Goal: Information Seeking & Learning: Learn about a topic

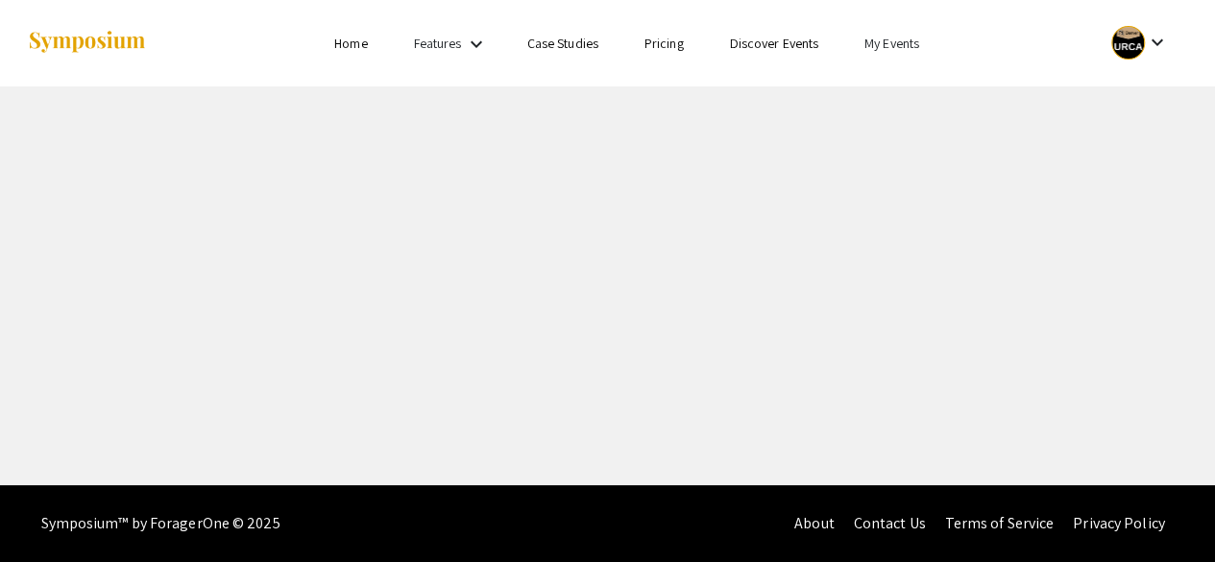
click at [911, 42] on link "My Events" at bounding box center [891, 43] width 55 height 17
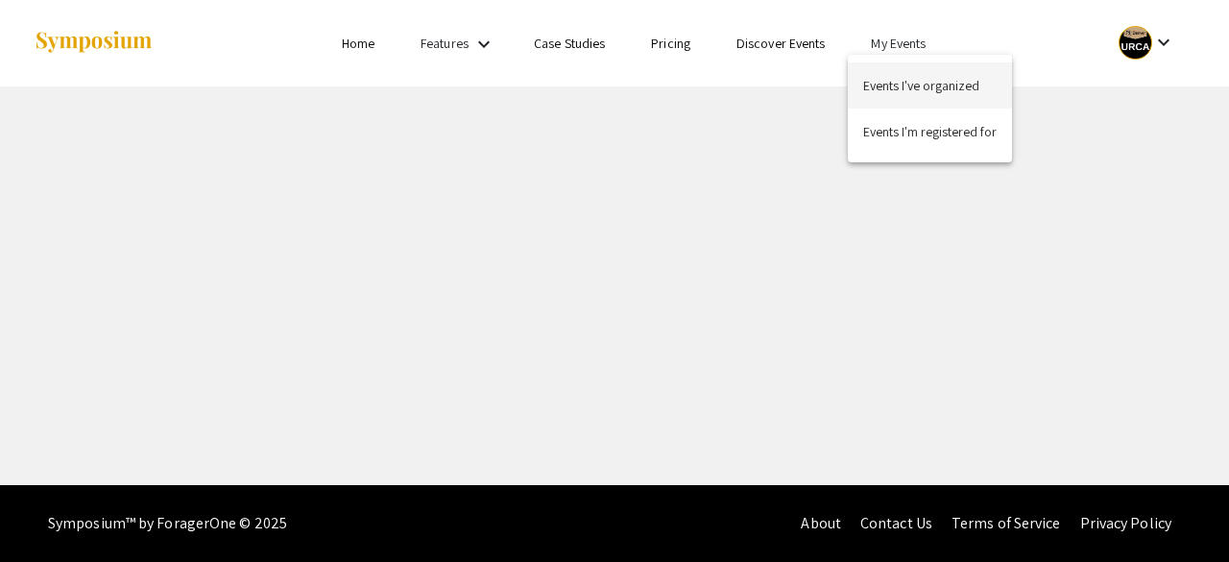
click at [887, 84] on button "Events I've organized" at bounding box center [930, 85] width 164 height 46
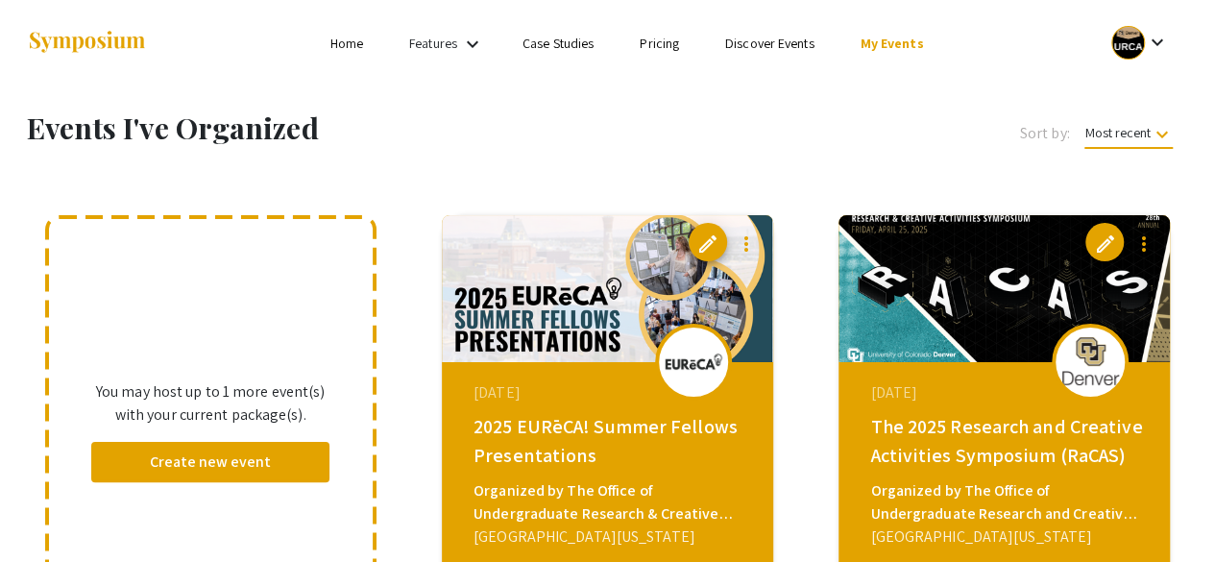
click at [576, 352] on img at bounding box center [607, 288] width 331 height 147
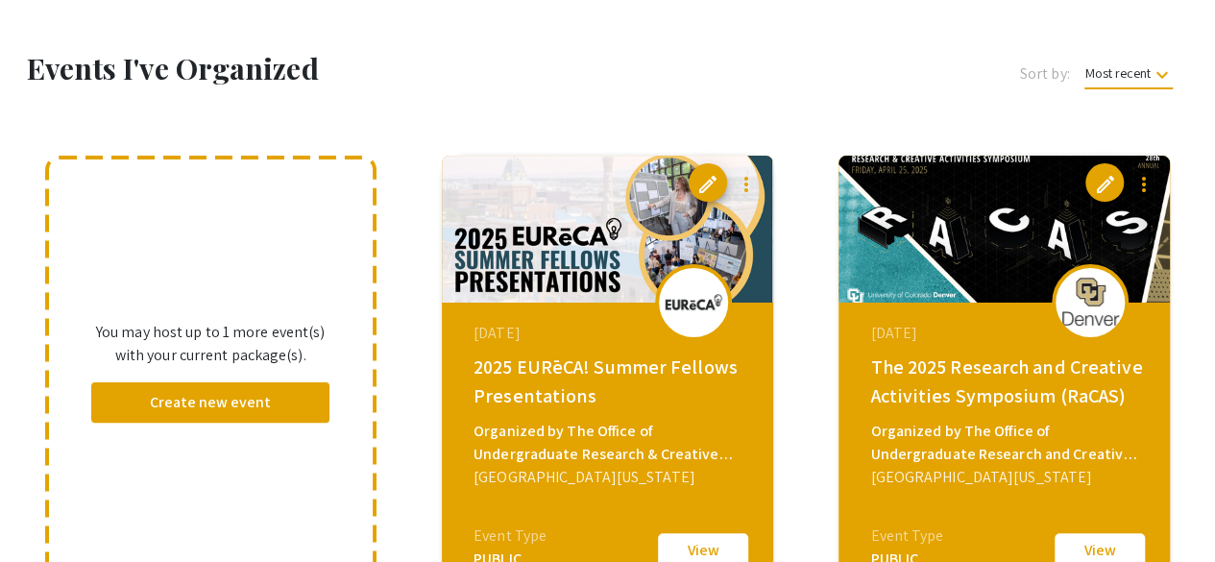
scroll to position [192, 0]
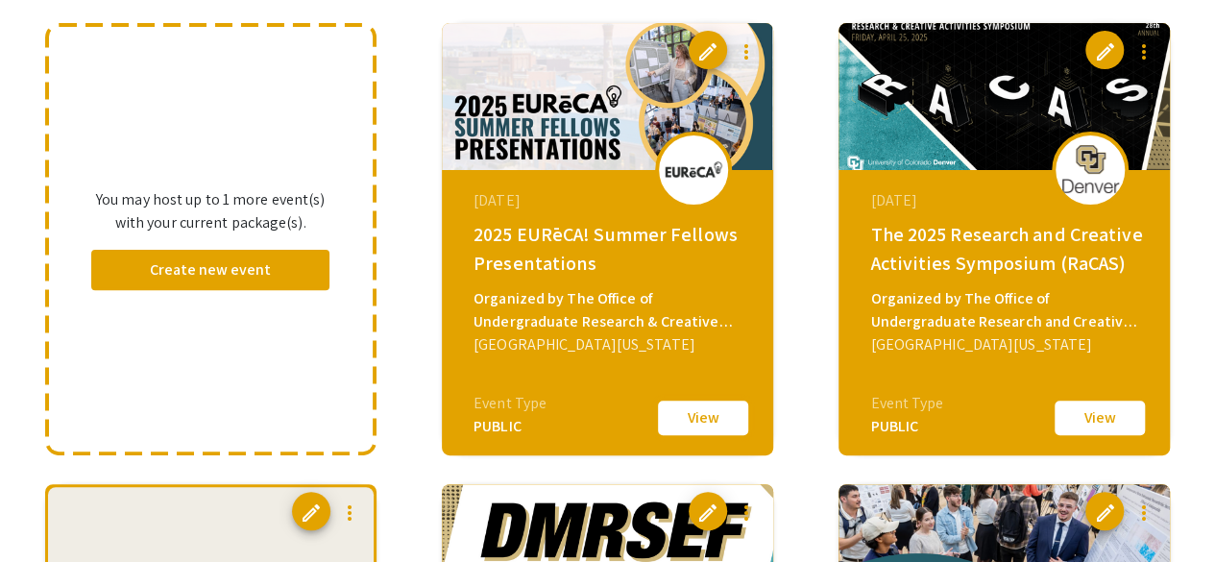
click at [705, 419] on button "View" at bounding box center [703, 418] width 96 height 40
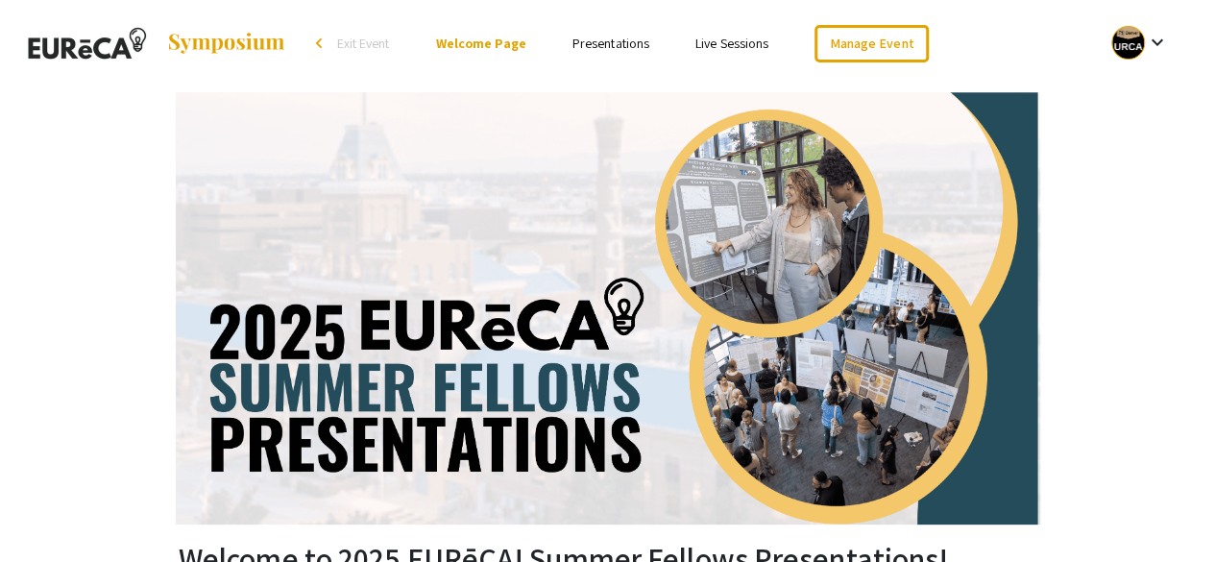
click at [584, 49] on link "Presentations" at bounding box center [610, 43] width 77 height 17
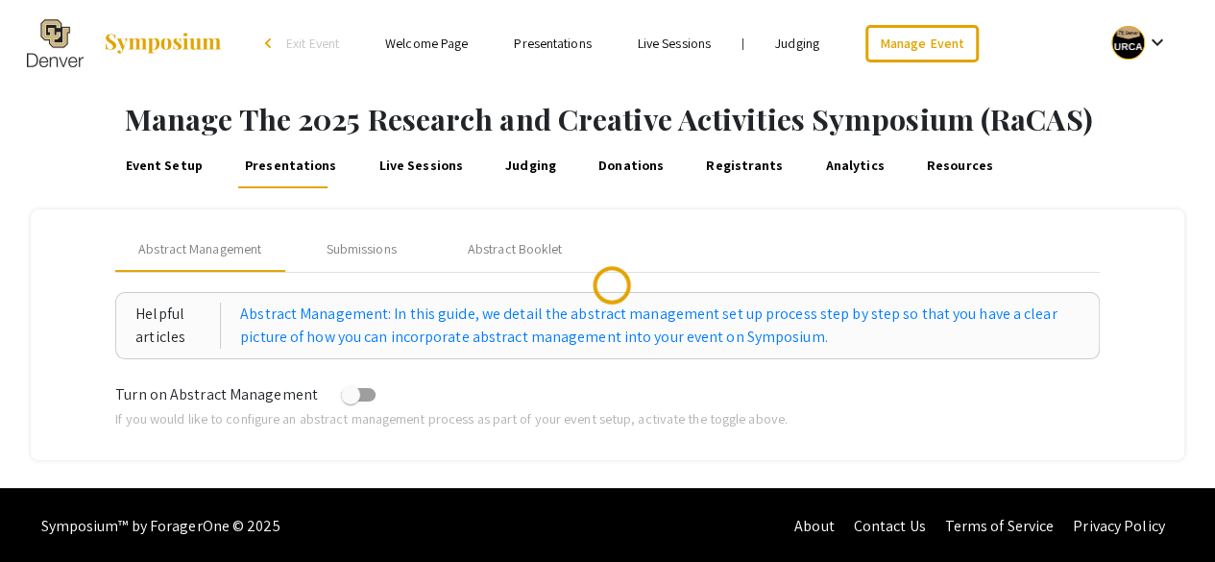
click at [556, 40] on link "Presentations" at bounding box center [552, 43] width 77 height 17
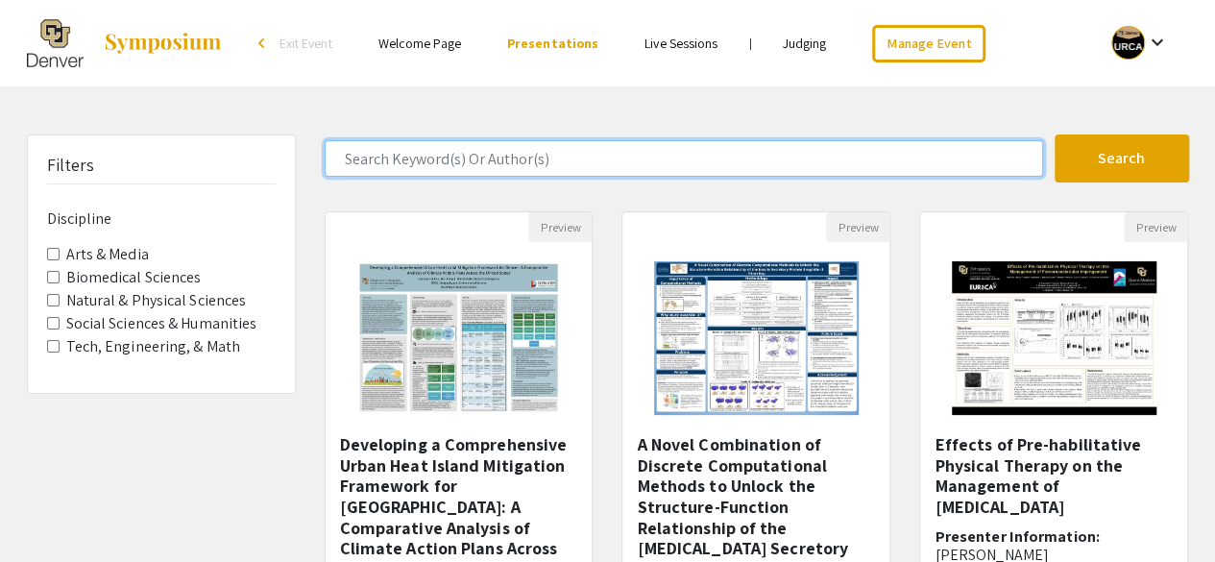
click at [757, 158] on input "Search Keyword(s) Or Author(s)" at bounding box center [684, 158] width 718 height 36
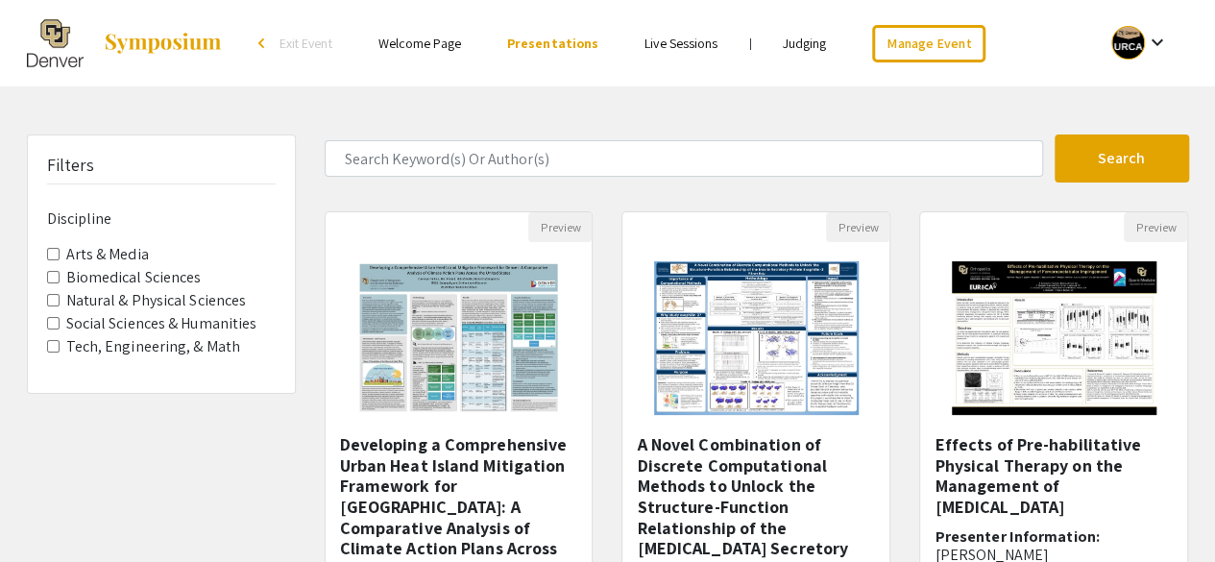
click at [102, 253] on label "Arts & Media" at bounding box center [107, 254] width 83 height 23
click at [60, 253] on Media "Arts & Media" at bounding box center [53, 254] width 12 height 12
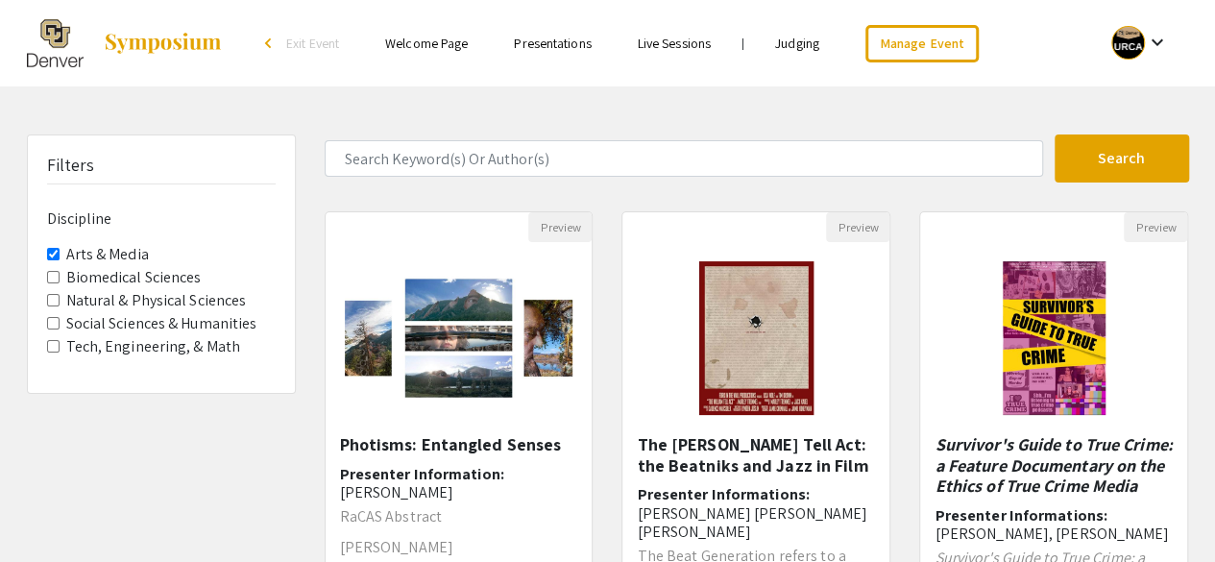
click at [58, 253] on Media "Arts & Media" at bounding box center [53, 254] width 12 height 12
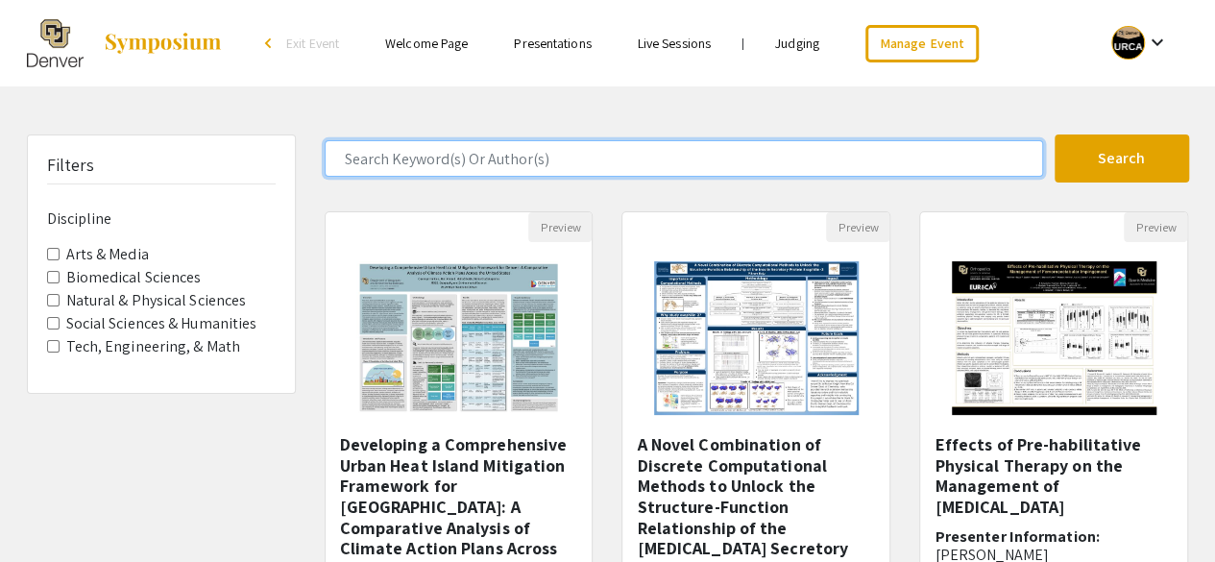
click at [398, 158] on input "Search Keyword(s) Or Author(s)" at bounding box center [684, 158] width 718 height 36
type input "e"
type input "sense"
click at [1054, 134] on button "Search" at bounding box center [1121, 158] width 134 height 48
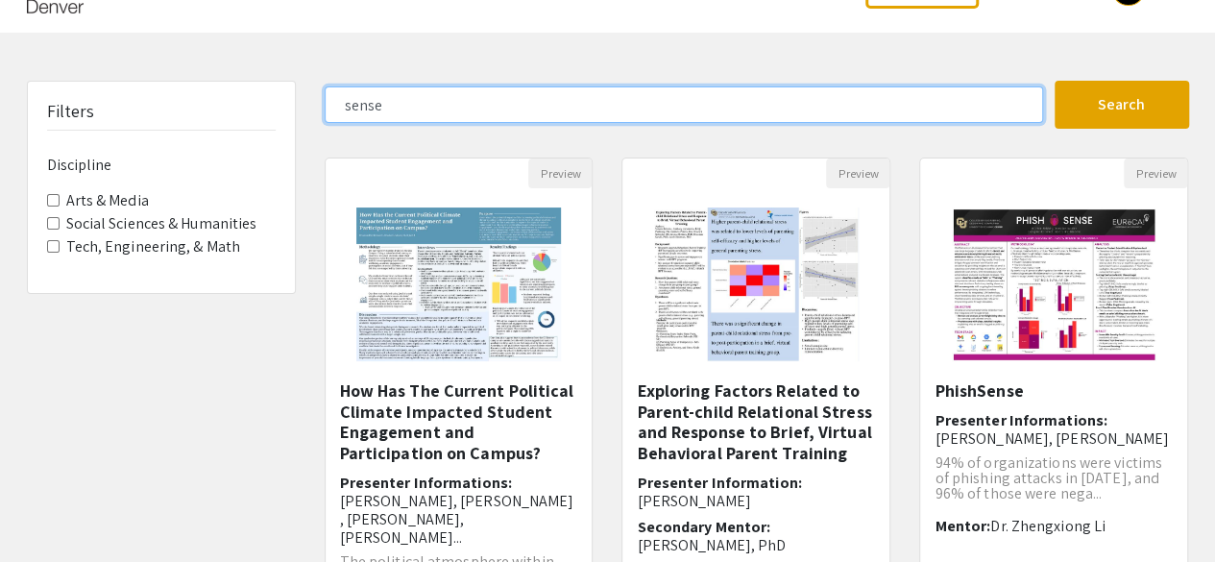
scroll to position [96, 0]
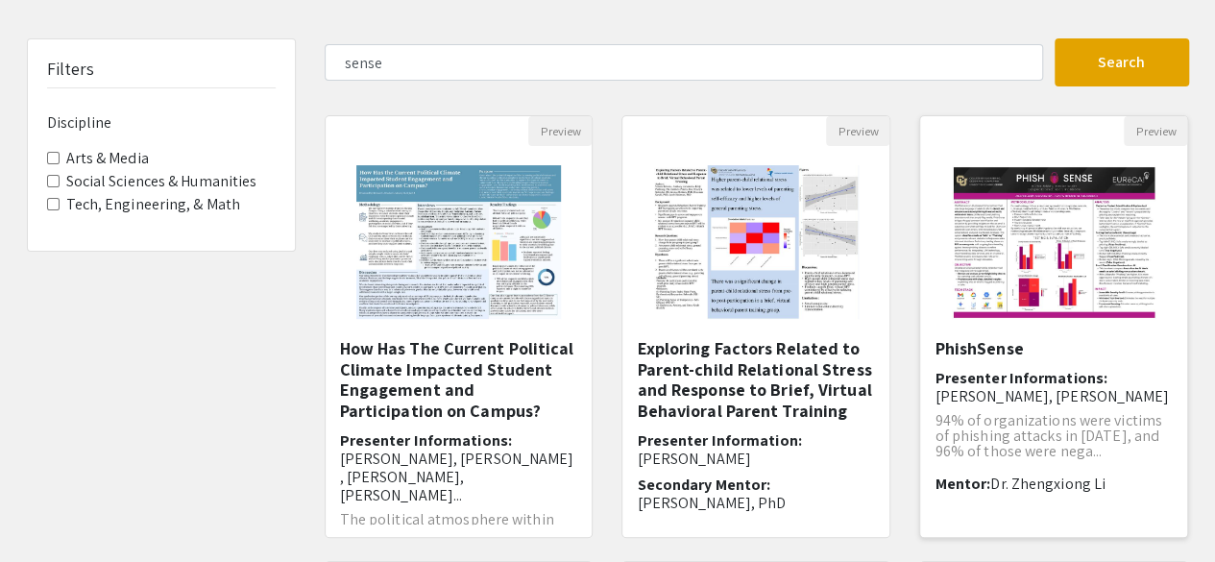
click at [968, 315] on img "Open Presentation <p>PhishSense</p>" at bounding box center [1053, 242] width 243 height 192
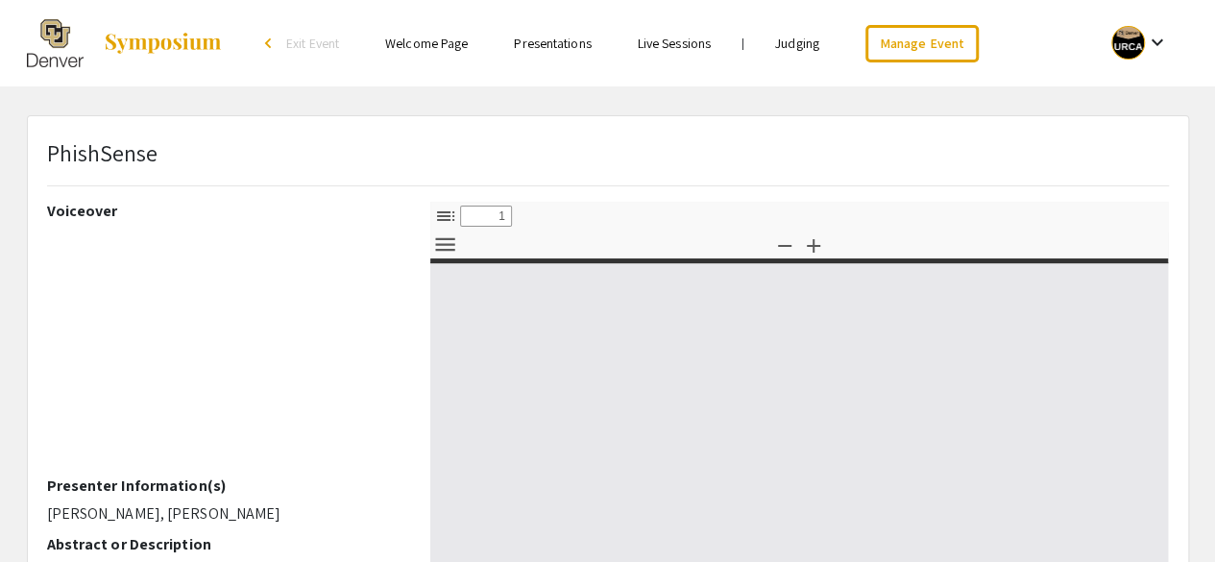
select select "custom"
type input "0"
select select "custom"
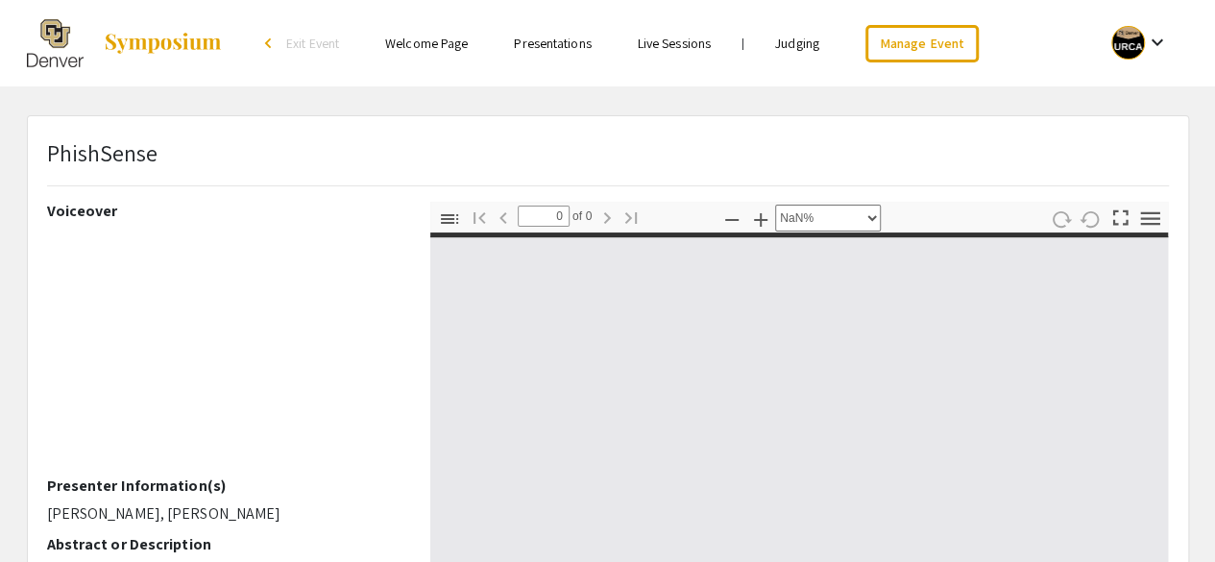
type input "1"
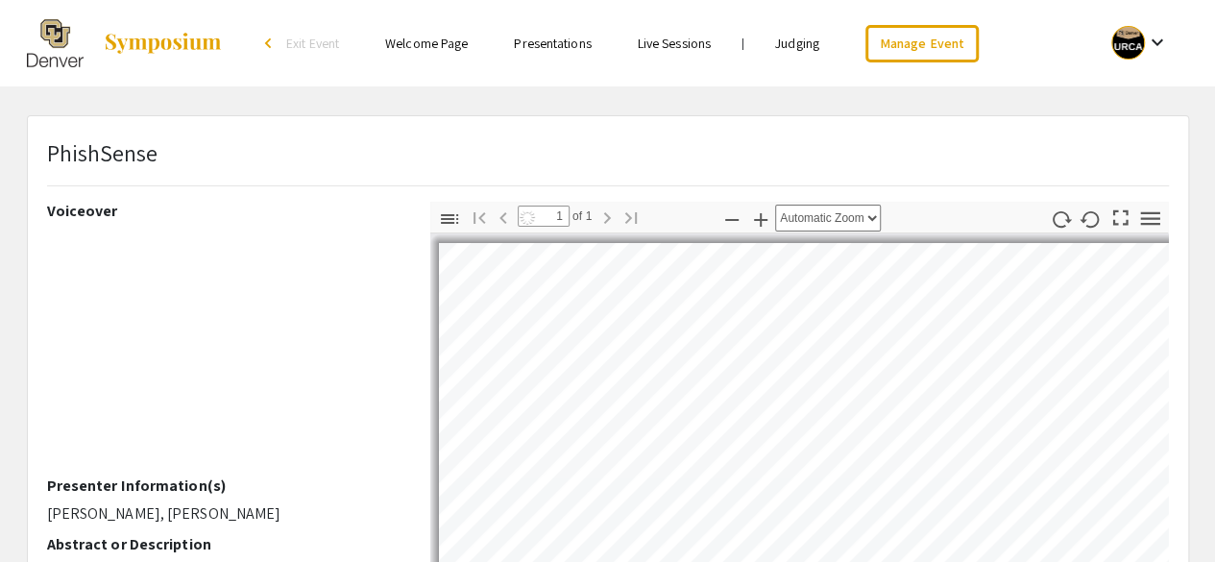
select select "auto"
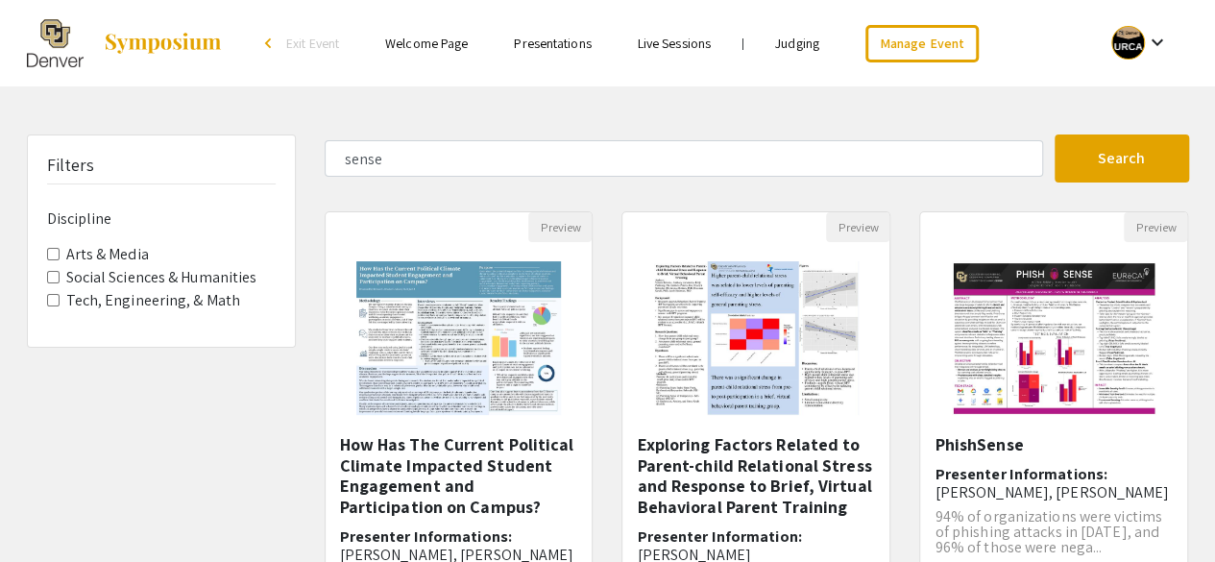
scroll to position [96, 0]
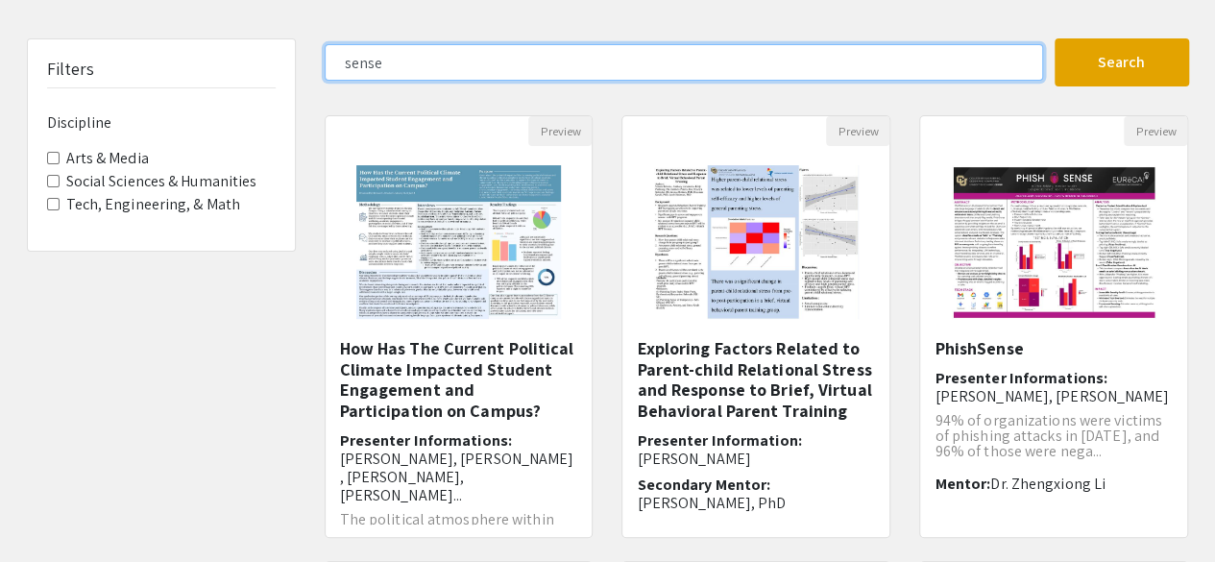
click at [356, 60] on input "sense" at bounding box center [684, 62] width 718 height 36
type input "in the details"
click at [1054, 38] on button "Search" at bounding box center [1121, 62] width 134 height 48
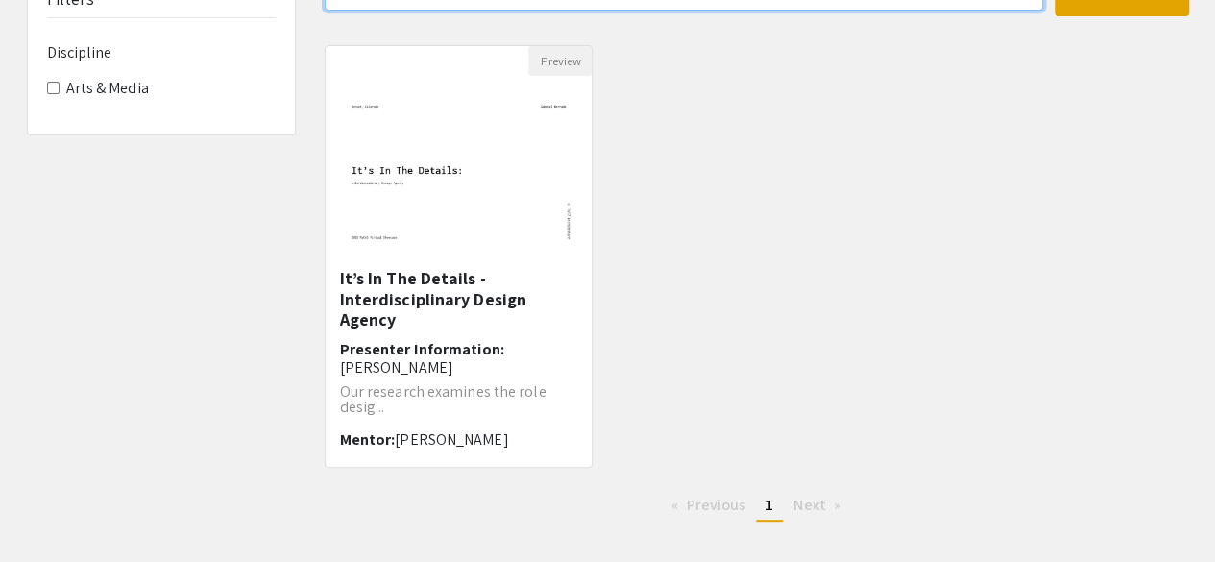
scroll to position [192, 0]
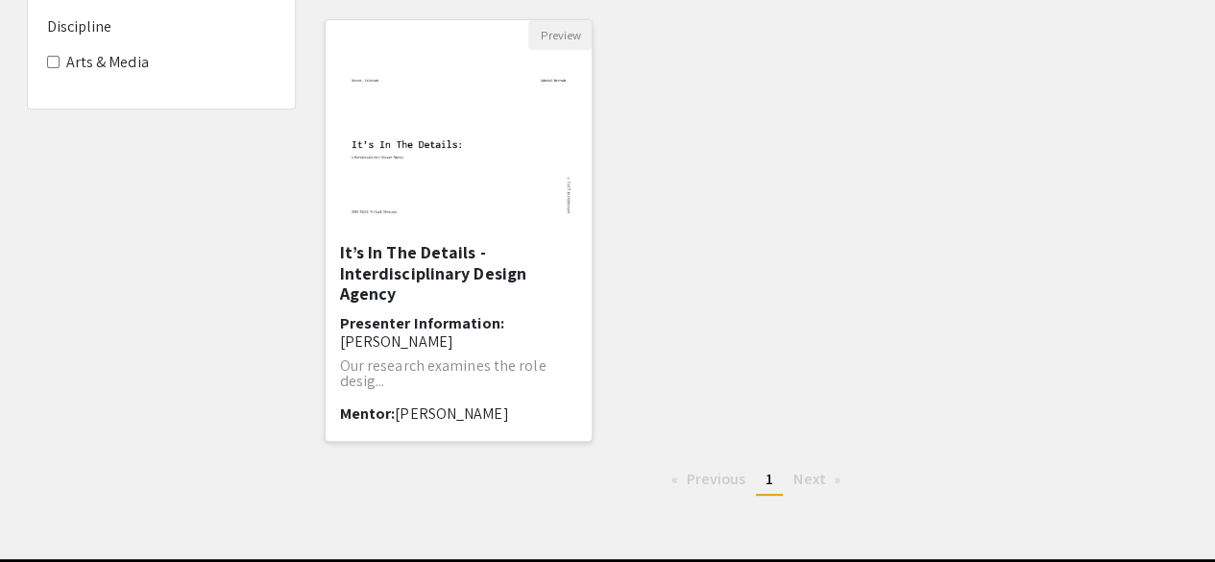
click at [456, 260] on h5 "It’s In The Details - Interdisciplinary Design Agency" at bounding box center [459, 273] width 238 height 62
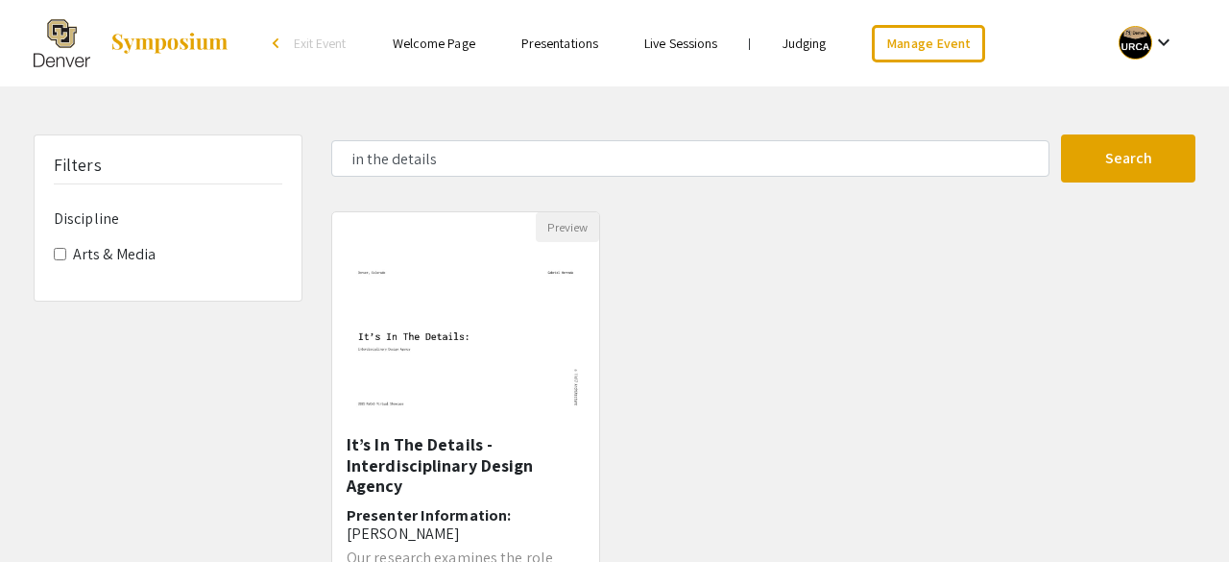
select select "custom"
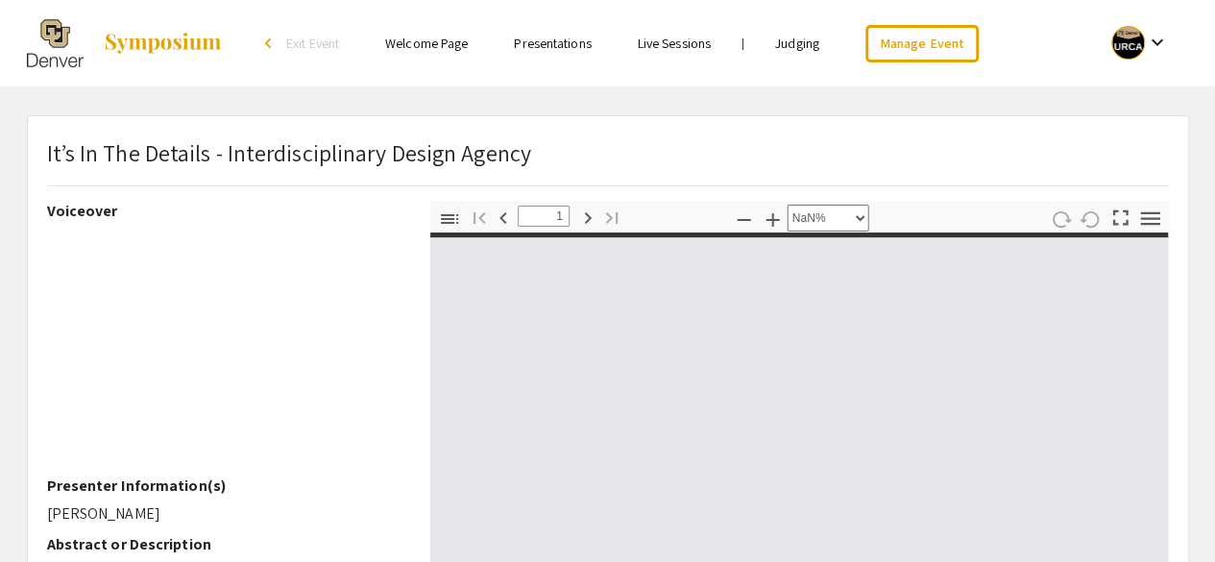
type input "0"
select select "custom"
type input "1"
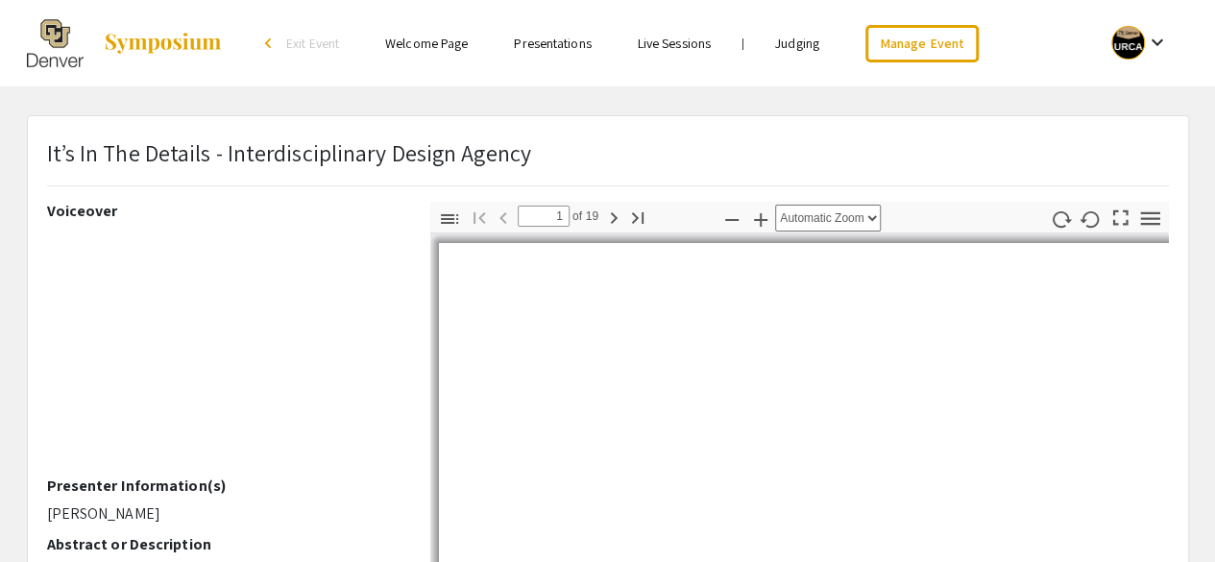
select select "auto"
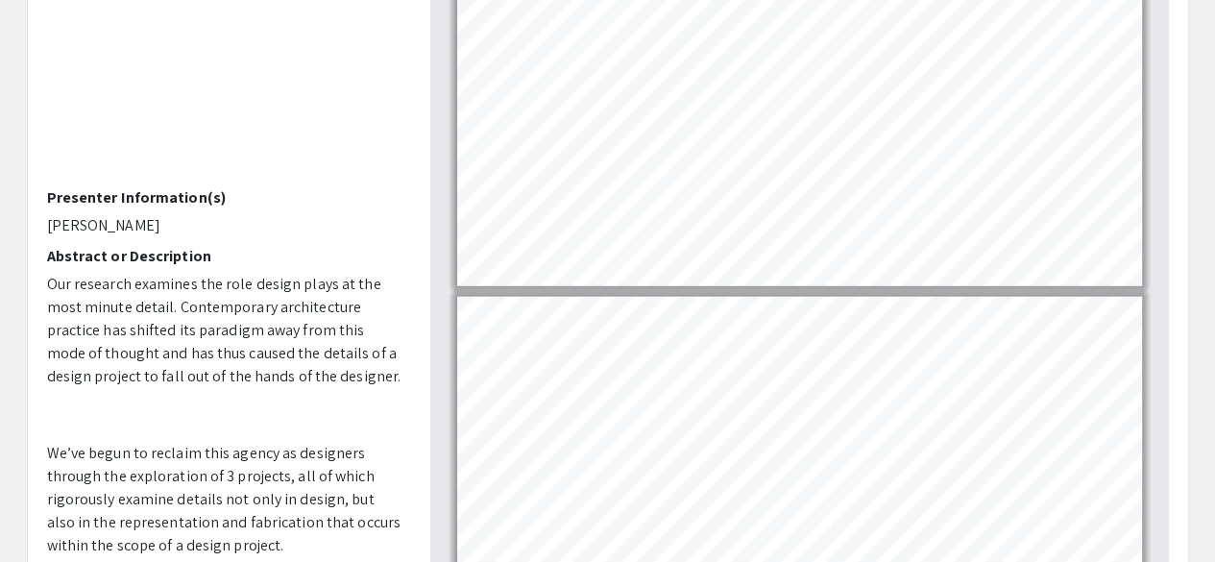
scroll to position [2117, 0]
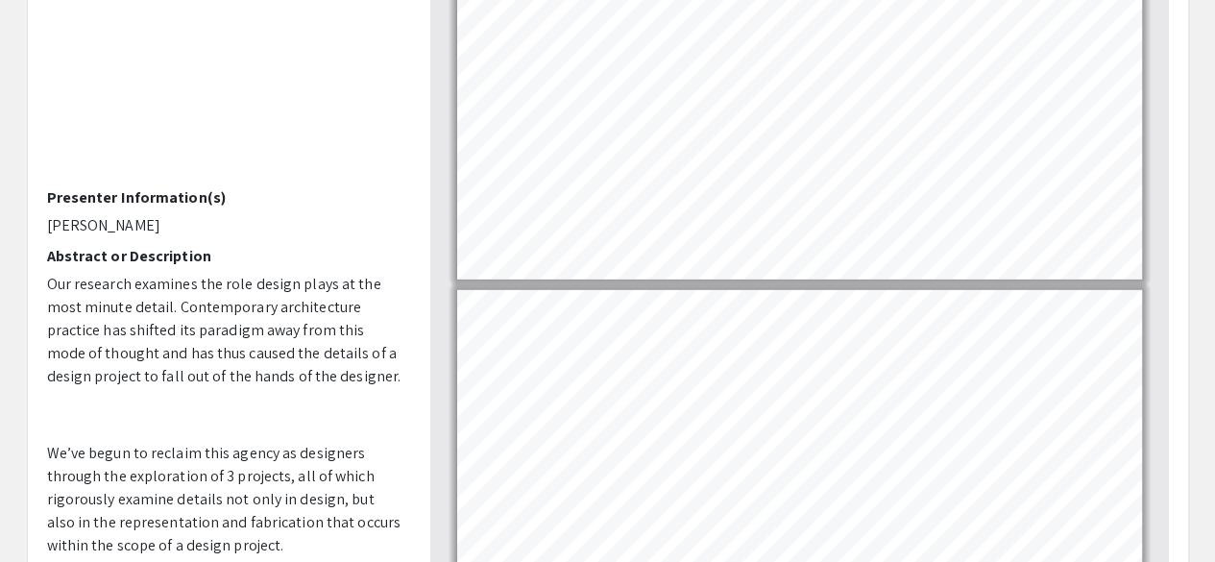
type input "7"
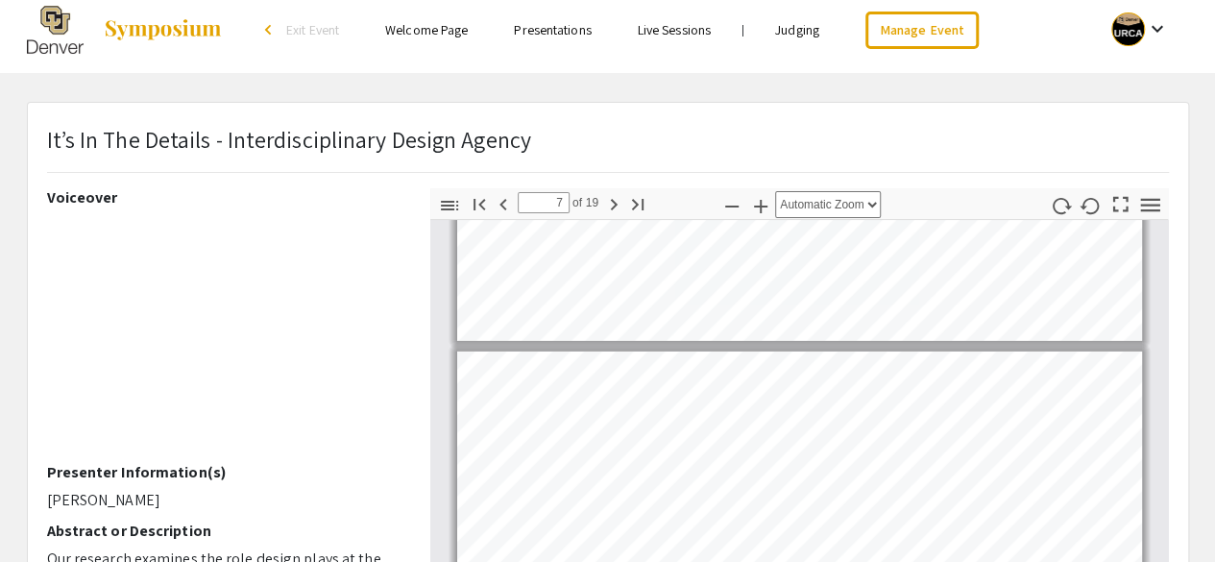
scroll to position [0, 0]
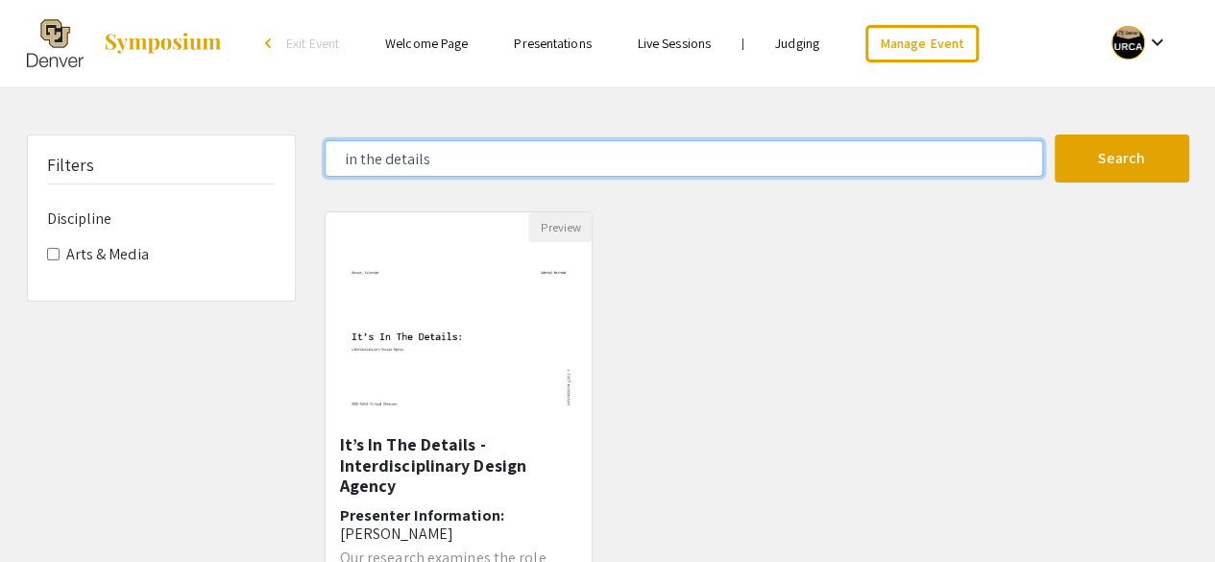
drag, startPoint x: 360, startPoint y: 158, endPoint x: 304, endPoint y: 158, distance: 55.7
click at [304, 158] on div "Filters Discipline Arts & Media in the details Search 1 Results found Preview I…" at bounding box center [607, 418] width 1191 height 568
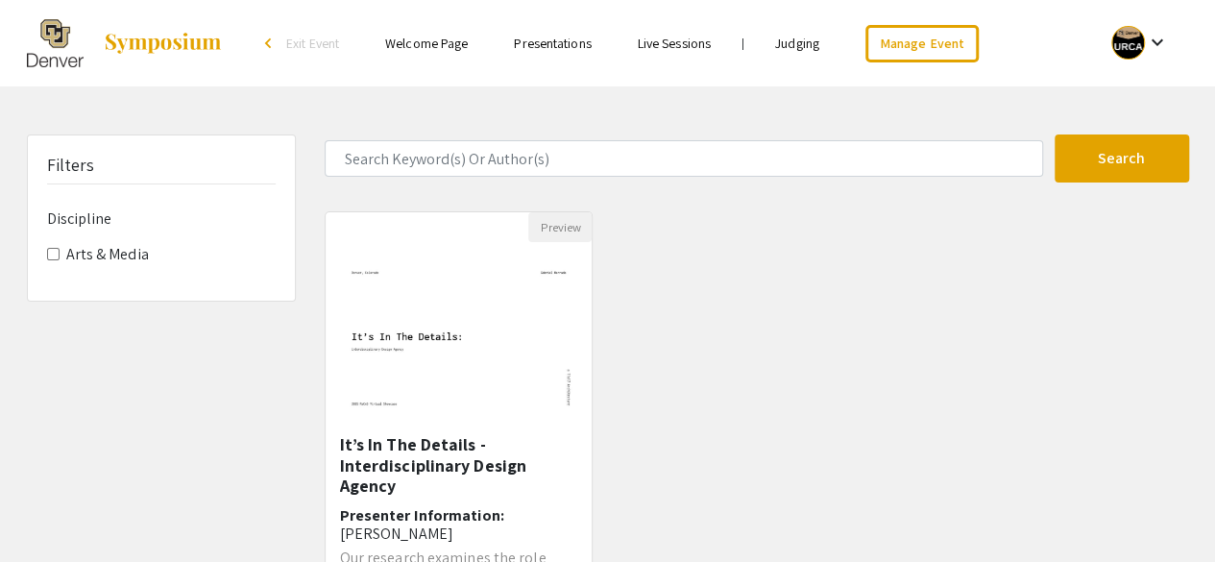
click at [303, 133] on div "Skip navigation arrow_back_ios Exit Event Welcome Page Presentations Live Sessi…" at bounding box center [607, 375] width 1215 height 751
click at [132, 253] on label "Arts & Media" at bounding box center [107, 254] width 83 height 23
click at [60, 253] on Media "Arts & Media" at bounding box center [53, 254] width 12 height 12
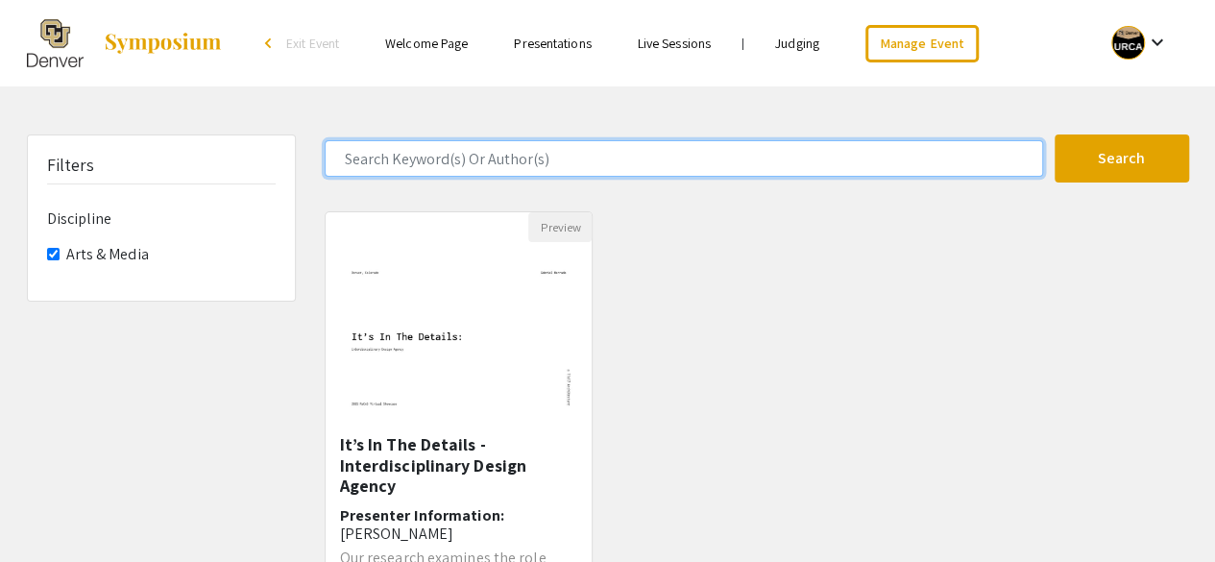
click at [399, 154] on input "Search Keyword(s) Or Author(s)" at bounding box center [684, 158] width 718 height 36
click at [1054, 134] on button "Search" at bounding box center [1121, 158] width 134 height 48
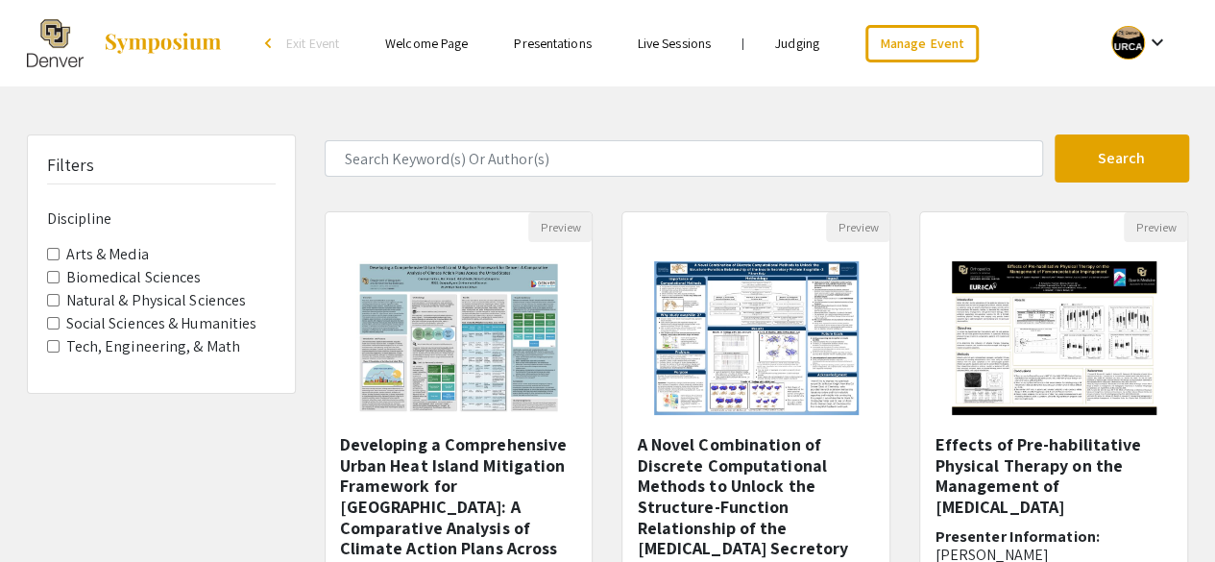
click at [112, 254] on label "Arts & Media" at bounding box center [107, 254] width 83 height 23
click at [60, 254] on Media "Arts & Media" at bounding box center [53, 254] width 12 height 12
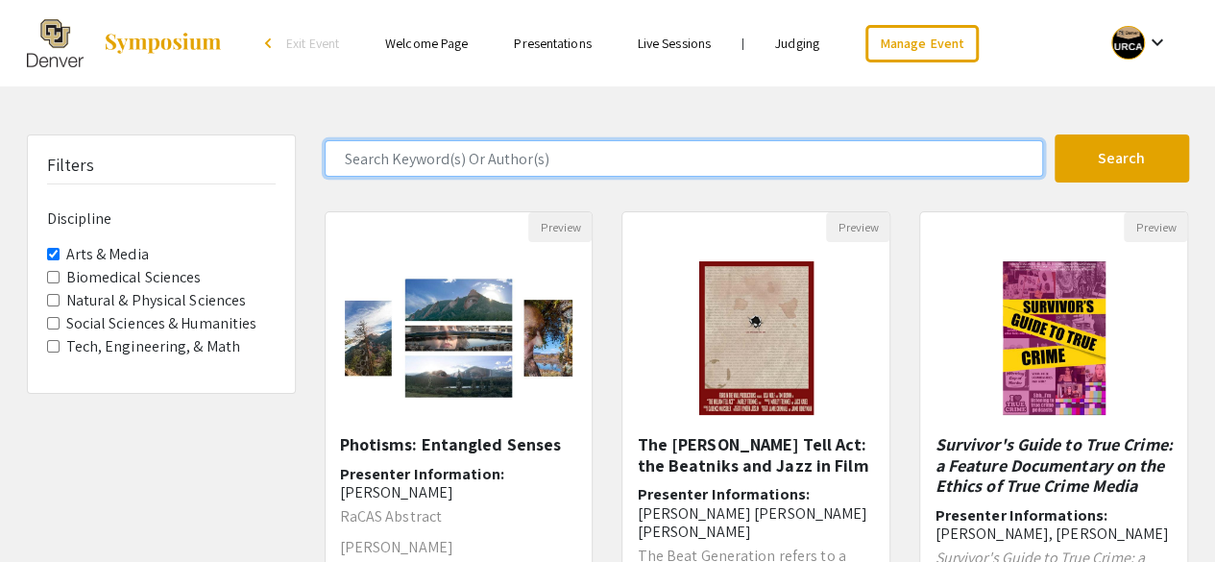
drag, startPoint x: 407, startPoint y: 162, endPoint x: 404, endPoint y: 153, distance: 10.0
click at [407, 162] on input "Search Keyword(s) Or Author(s)" at bounding box center [684, 158] width 718 height 36
type input "ethics"
click at [1054, 134] on button "Search" at bounding box center [1121, 158] width 134 height 48
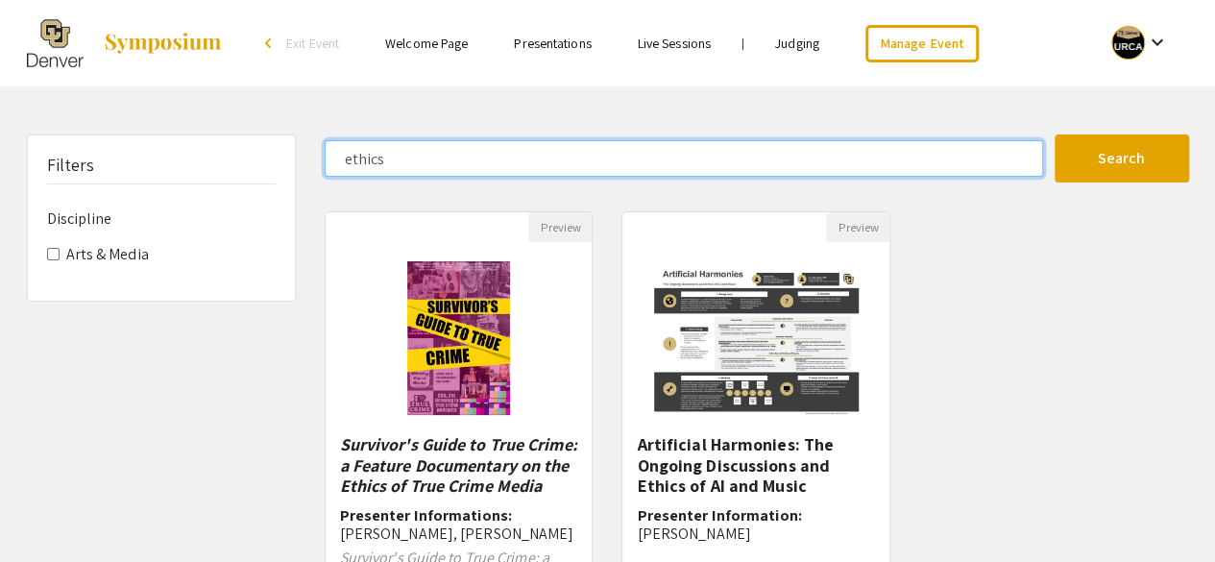
scroll to position [96, 0]
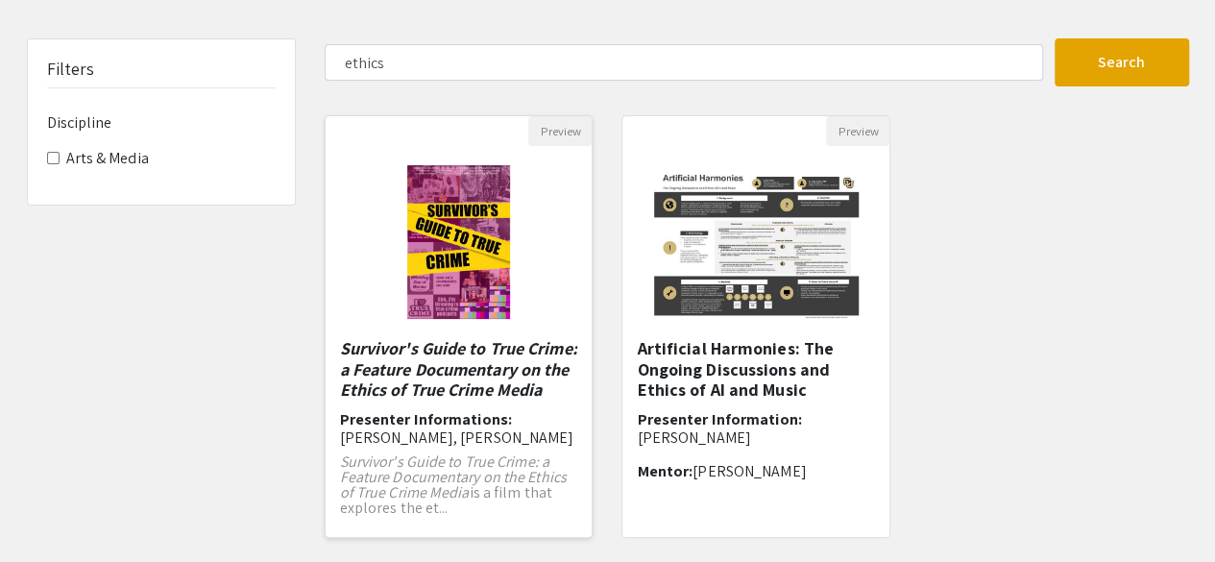
click at [392, 379] on em "Survivor's Guide to True Crime: a Feature Documentary on the Ethics of True Cri…" at bounding box center [458, 368] width 237 height 63
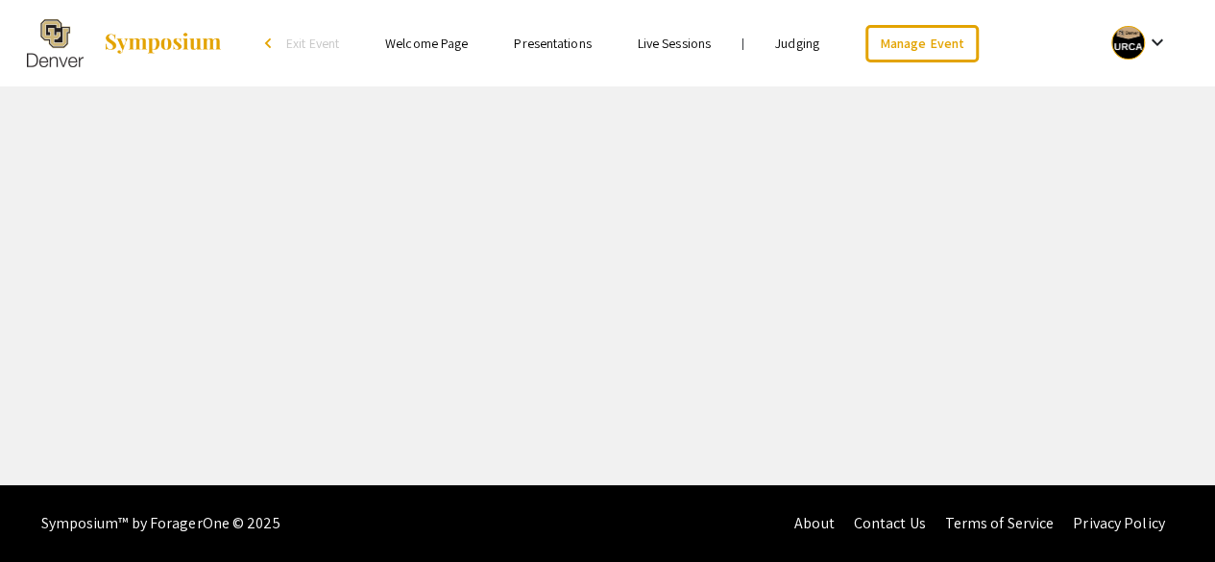
select select "custom"
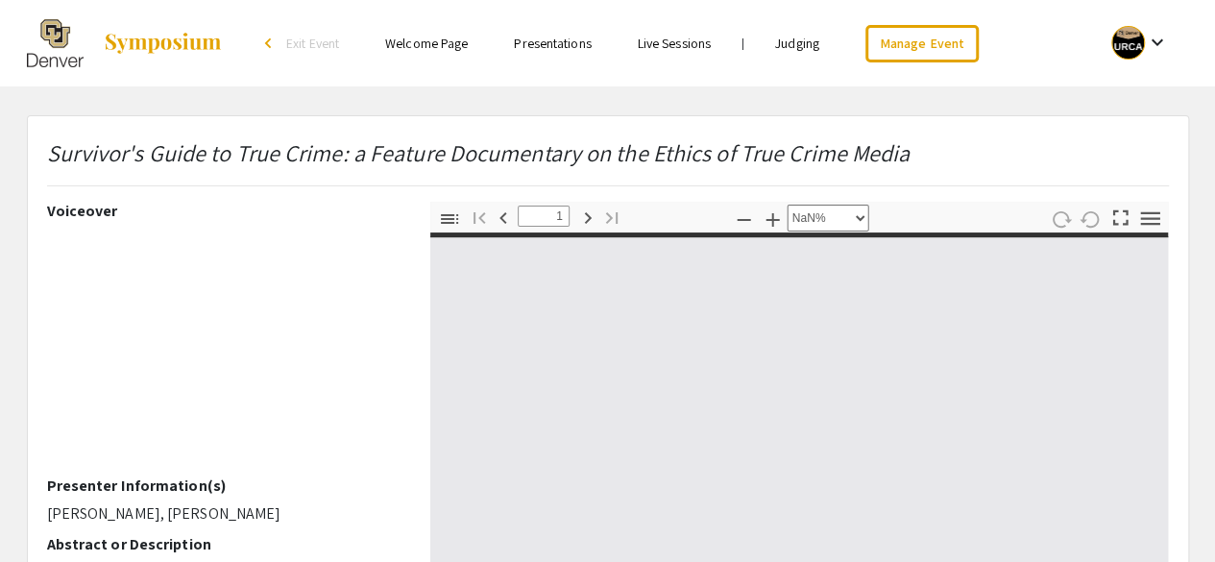
type input "0"
select select "auto"
type input "1"
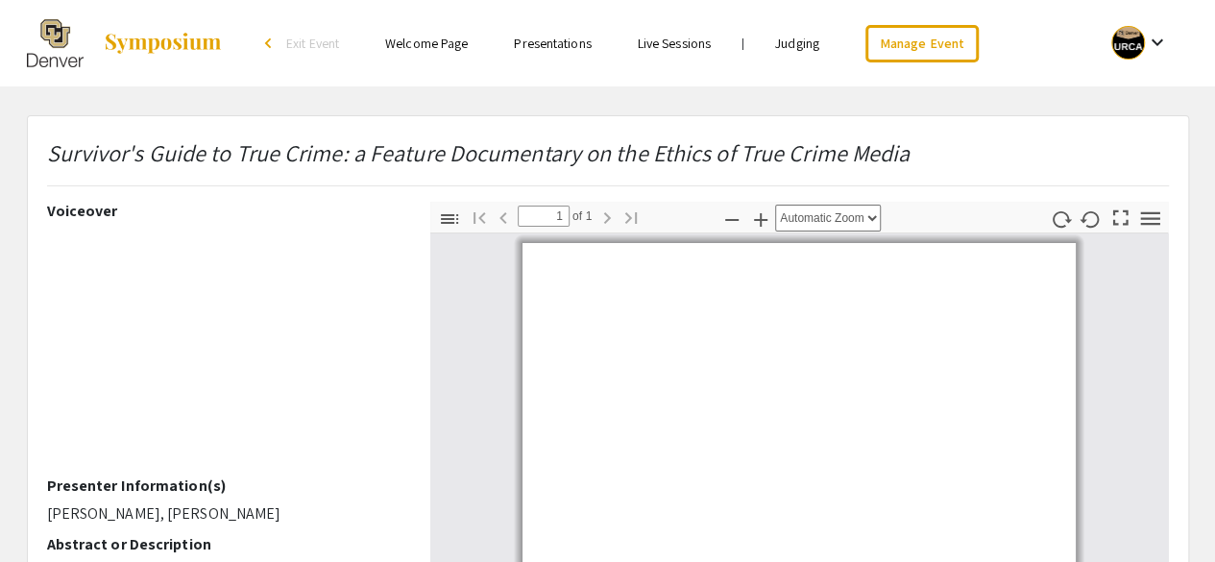
select select "auto"
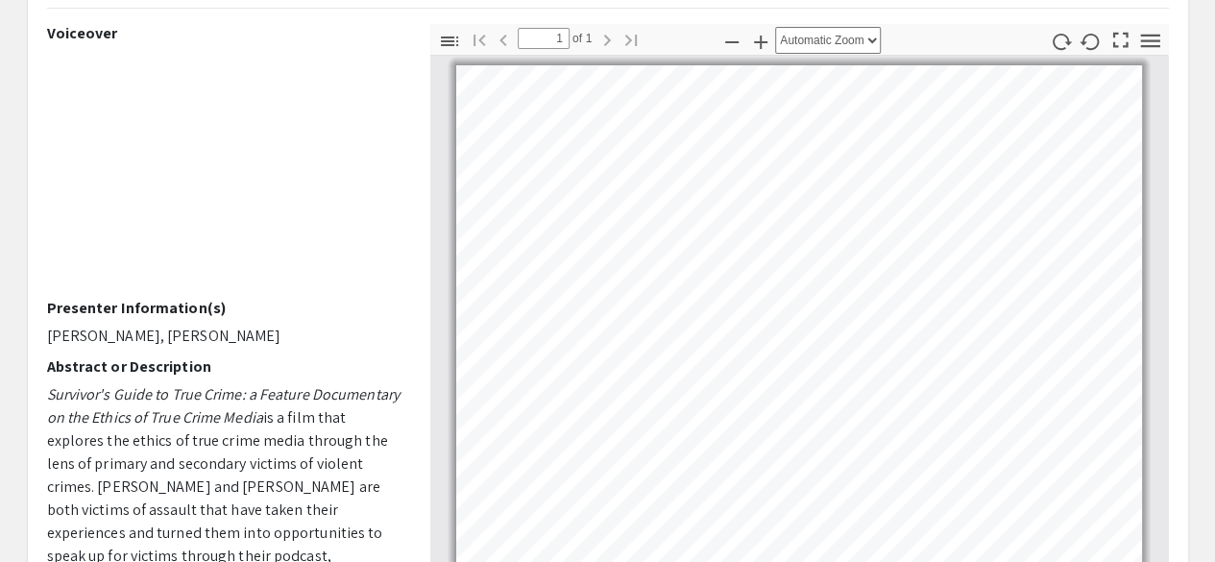
scroll to position [96, 0]
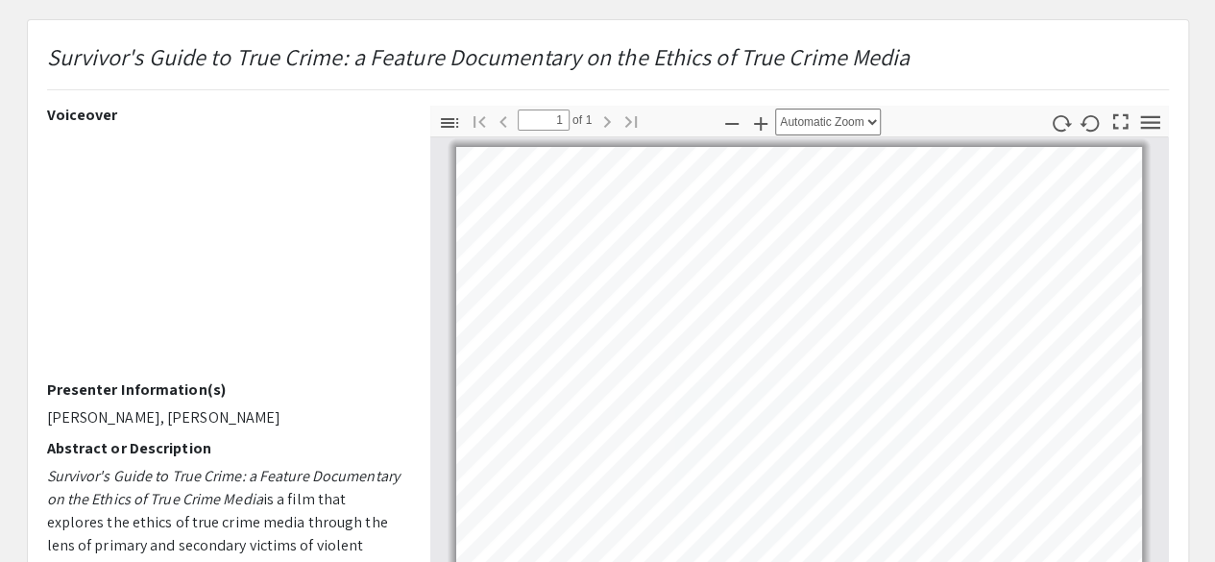
drag, startPoint x: 286, startPoint y: 411, endPoint x: 26, endPoint y: 419, distance: 260.3
click at [27, 419] on div "Survivor's Guide to True Crime: a Feature Documentary on the Ethics of True Cri…" at bounding box center [608, 504] width 1162 height 971
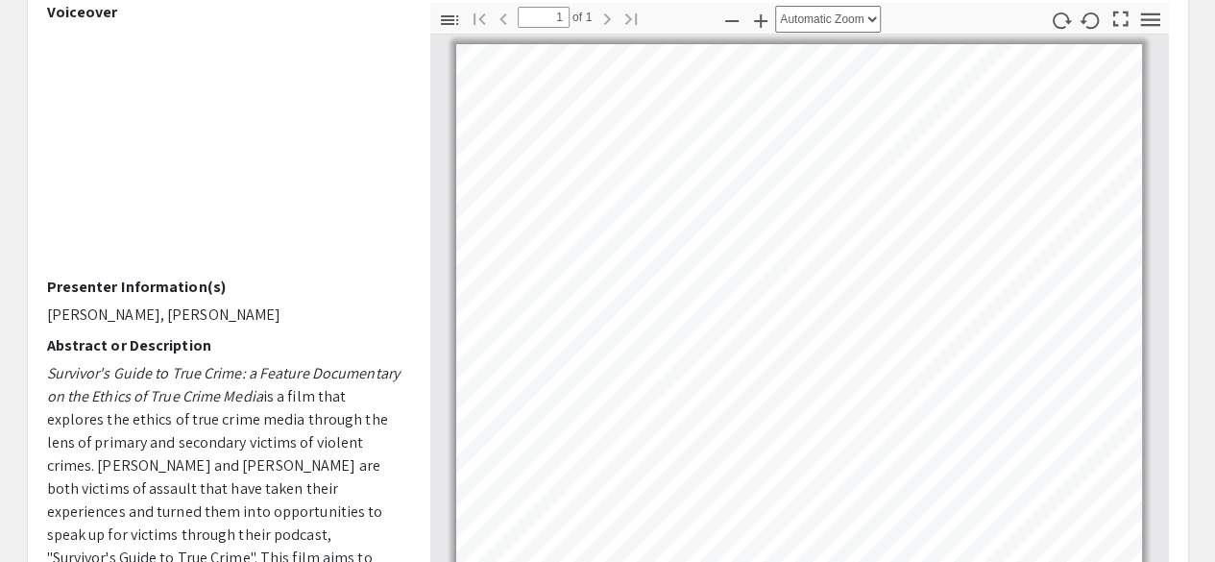
scroll to position [0, 0]
